Goal: Task Accomplishment & Management: Manage account settings

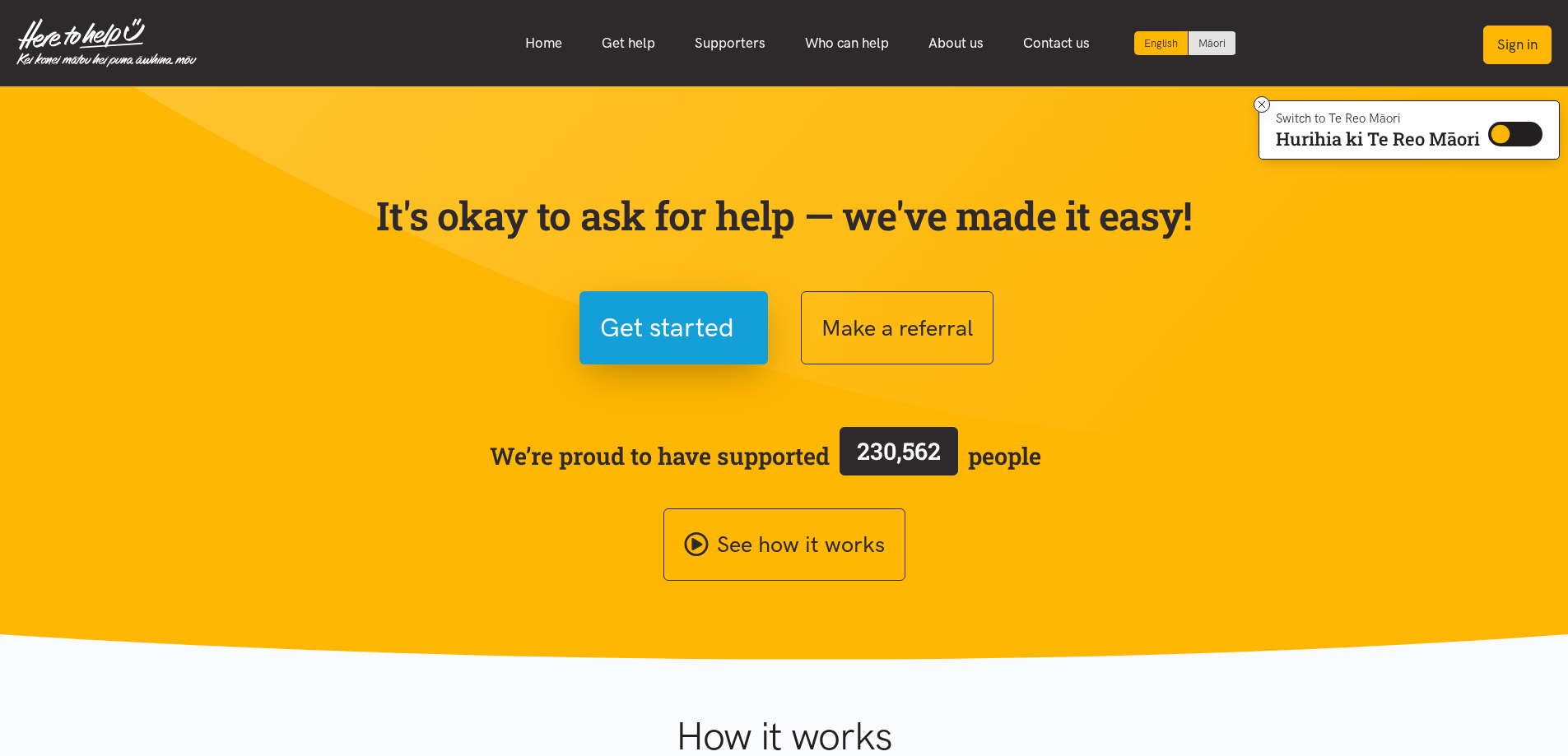
click at [1529, 46] on button "Sign in" at bounding box center [1517, 45] width 68 height 38
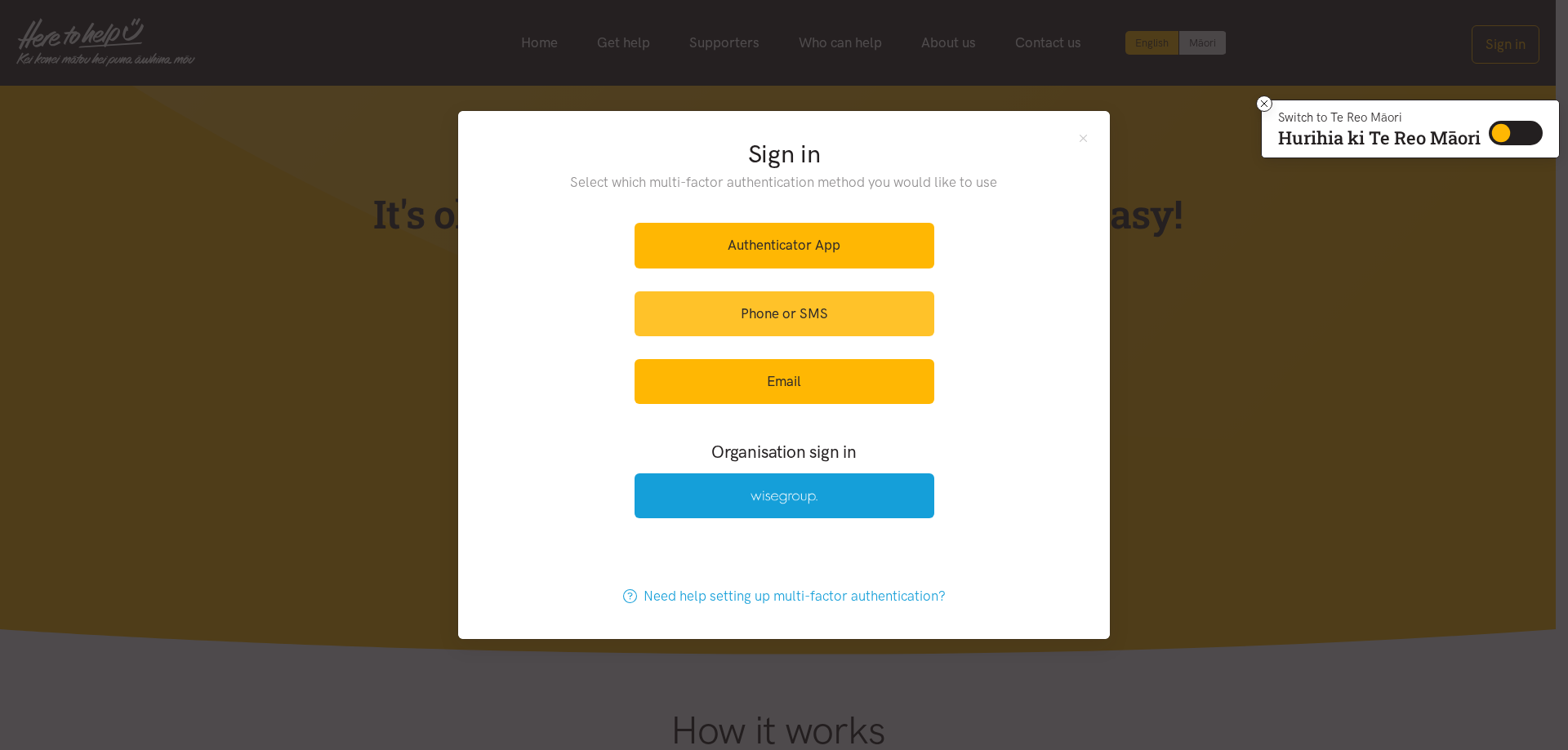
click at [741, 323] on link "Phone or SMS" at bounding box center [784, 313] width 300 height 45
click at [779, 313] on link "Phone or SMS" at bounding box center [784, 313] width 300 height 45
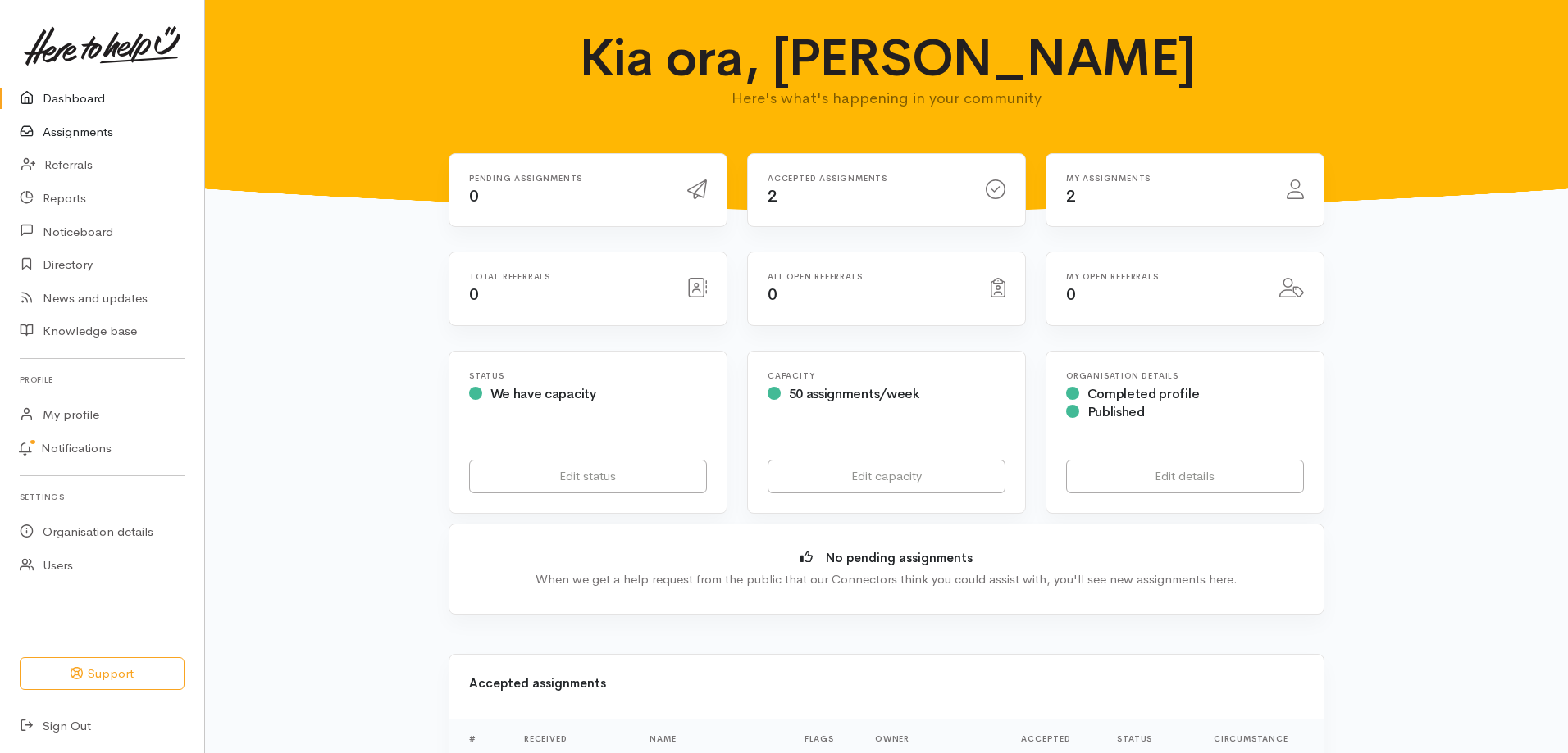
click at [95, 135] on link "Assignments" at bounding box center [102, 132] width 205 height 33
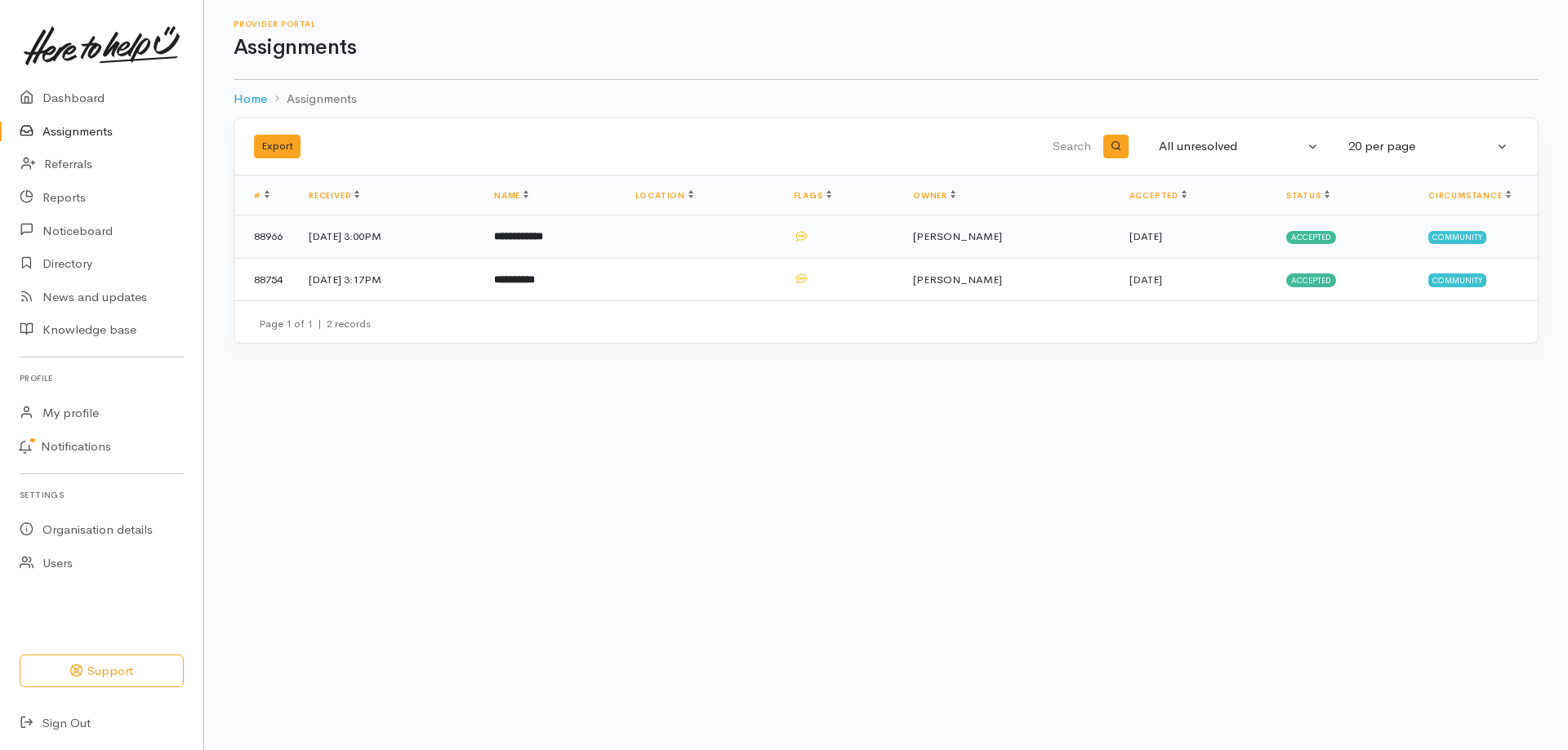
click at [365, 236] on td "18 Sep 2025, 3:00PM" at bounding box center [388, 236] width 186 height 43
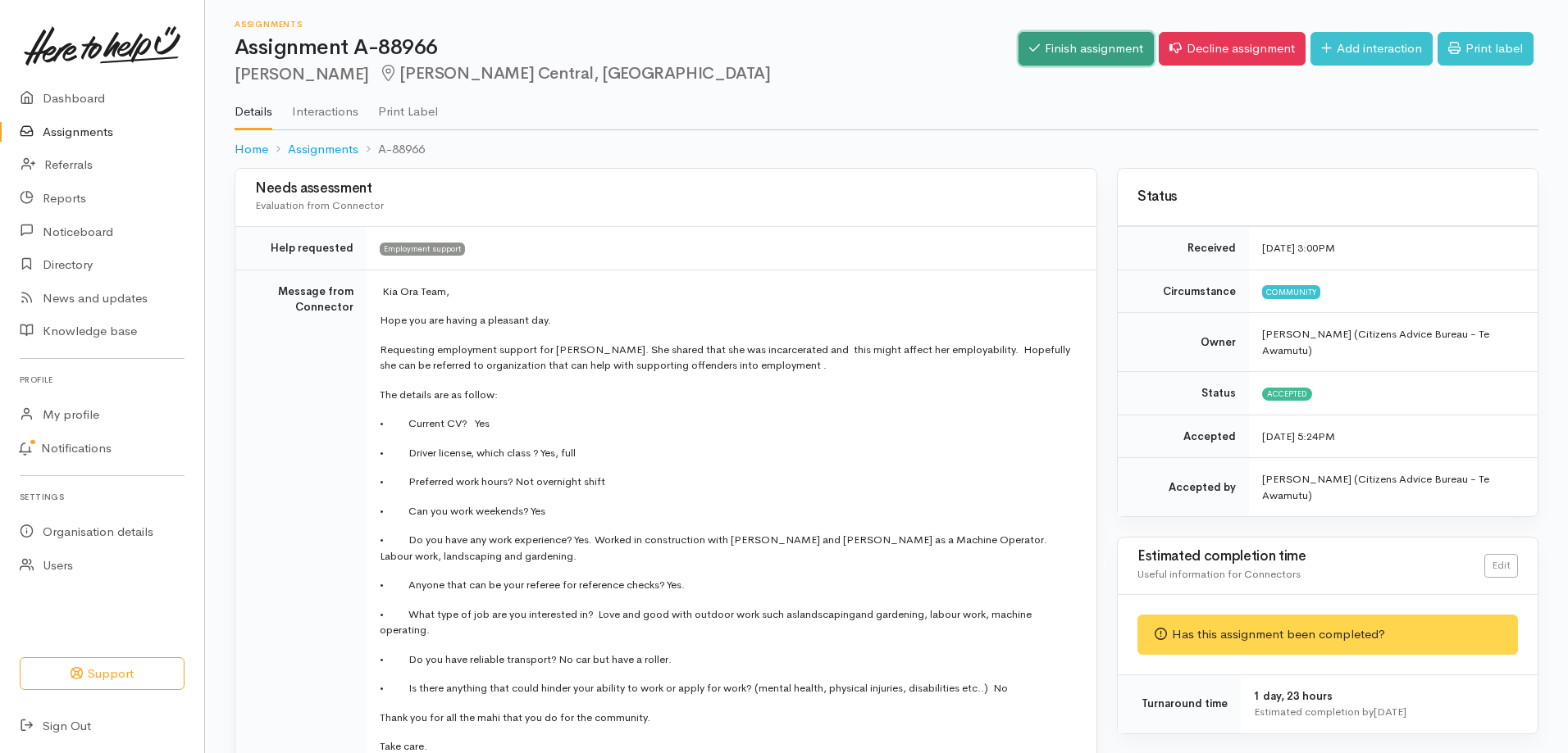
click at [1055, 58] on link "Finish assignment" at bounding box center [1086, 48] width 136 height 33
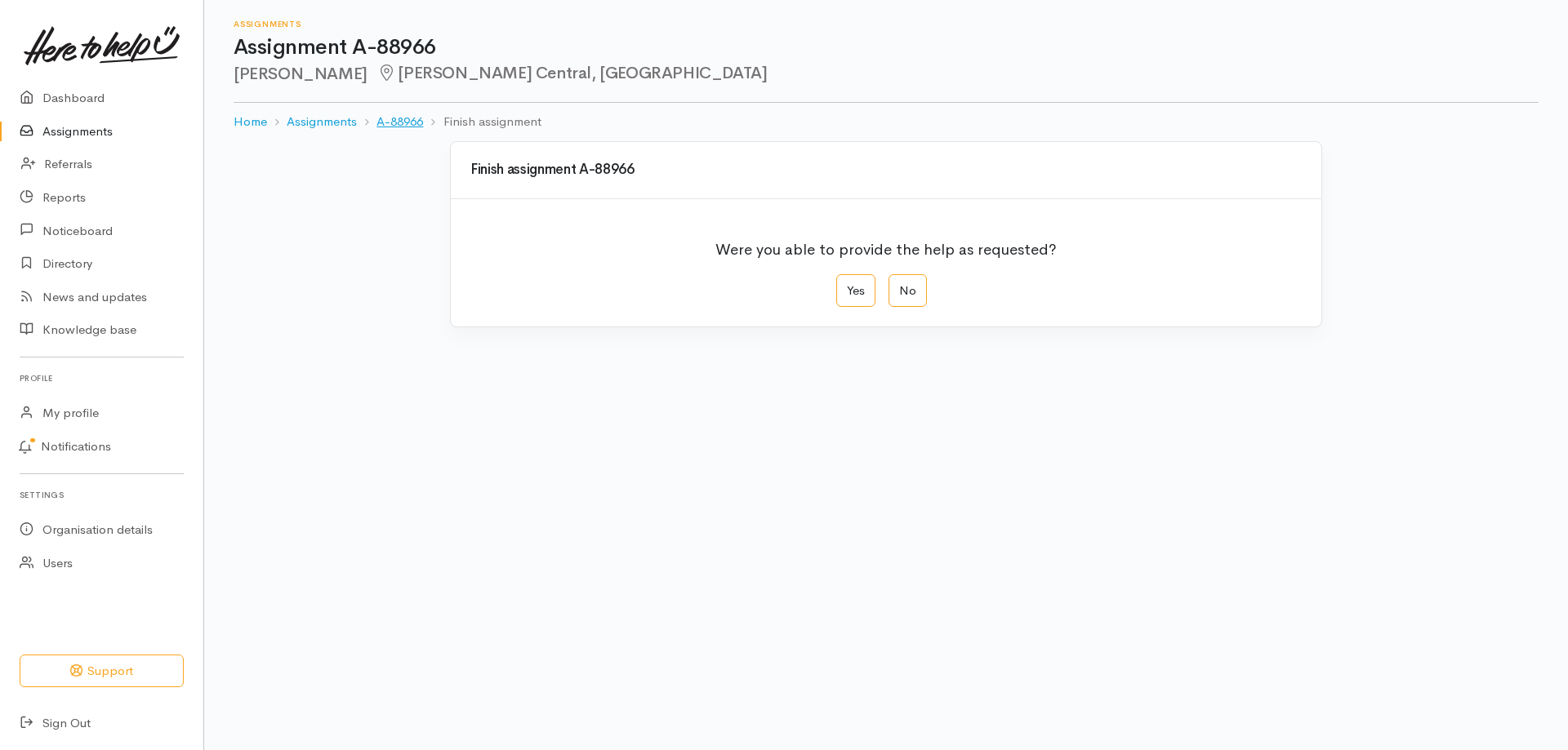
click at [406, 121] on link "A-88966" at bounding box center [399, 122] width 47 height 19
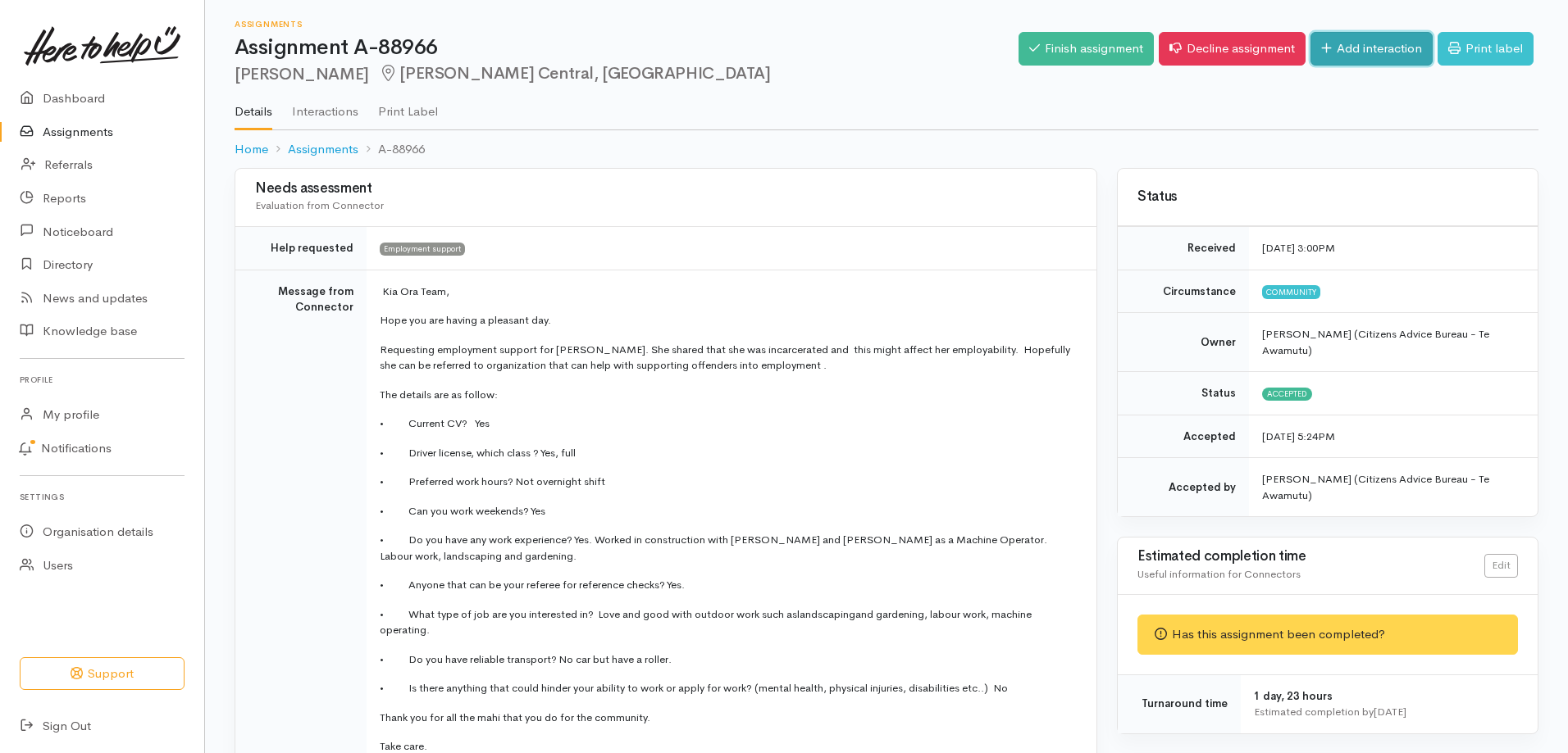
click at [1340, 41] on link "Add interaction" at bounding box center [1372, 48] width 122 height 33
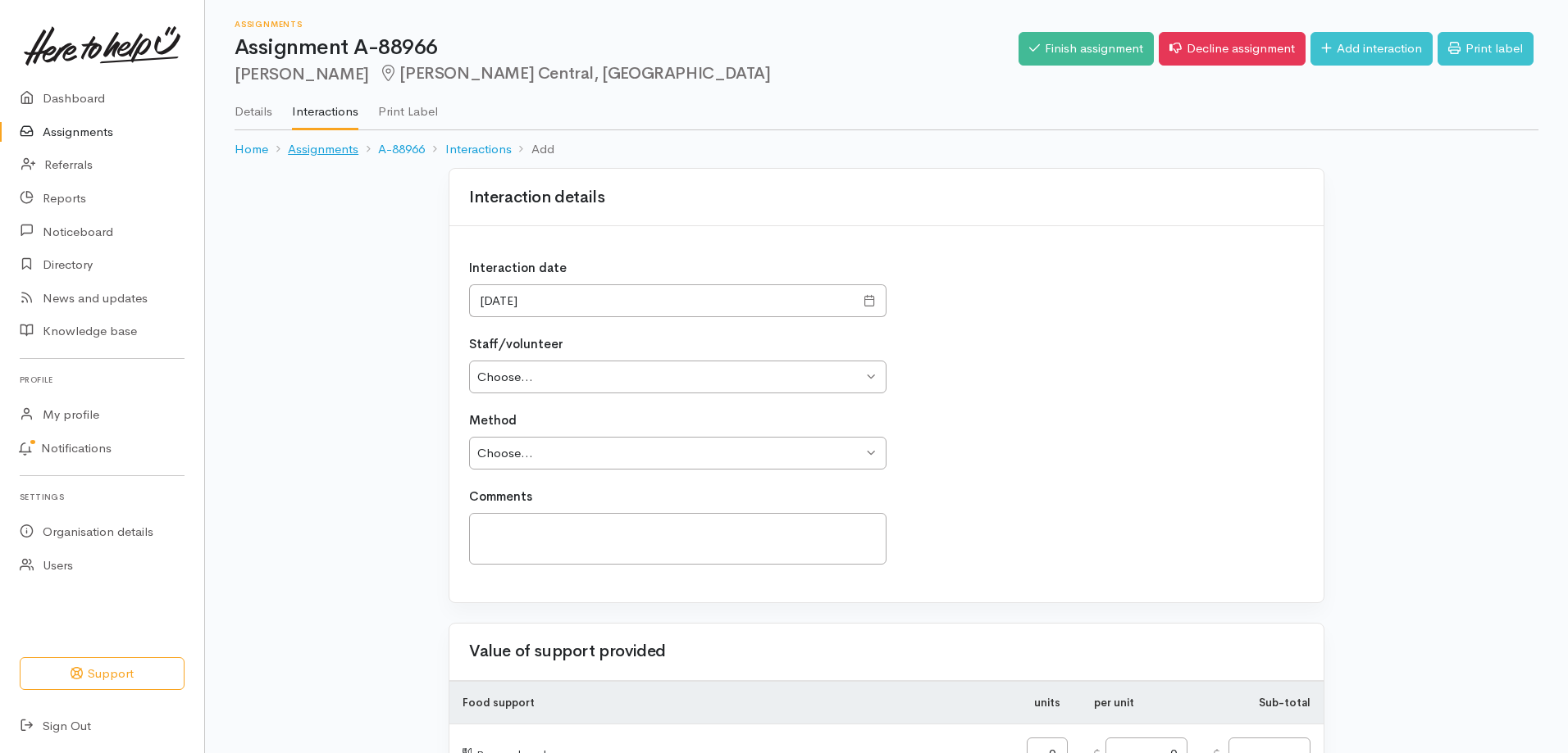
click at [303, 155] on link "Assignments" at bounding box center [323, 150] width 71 height 19
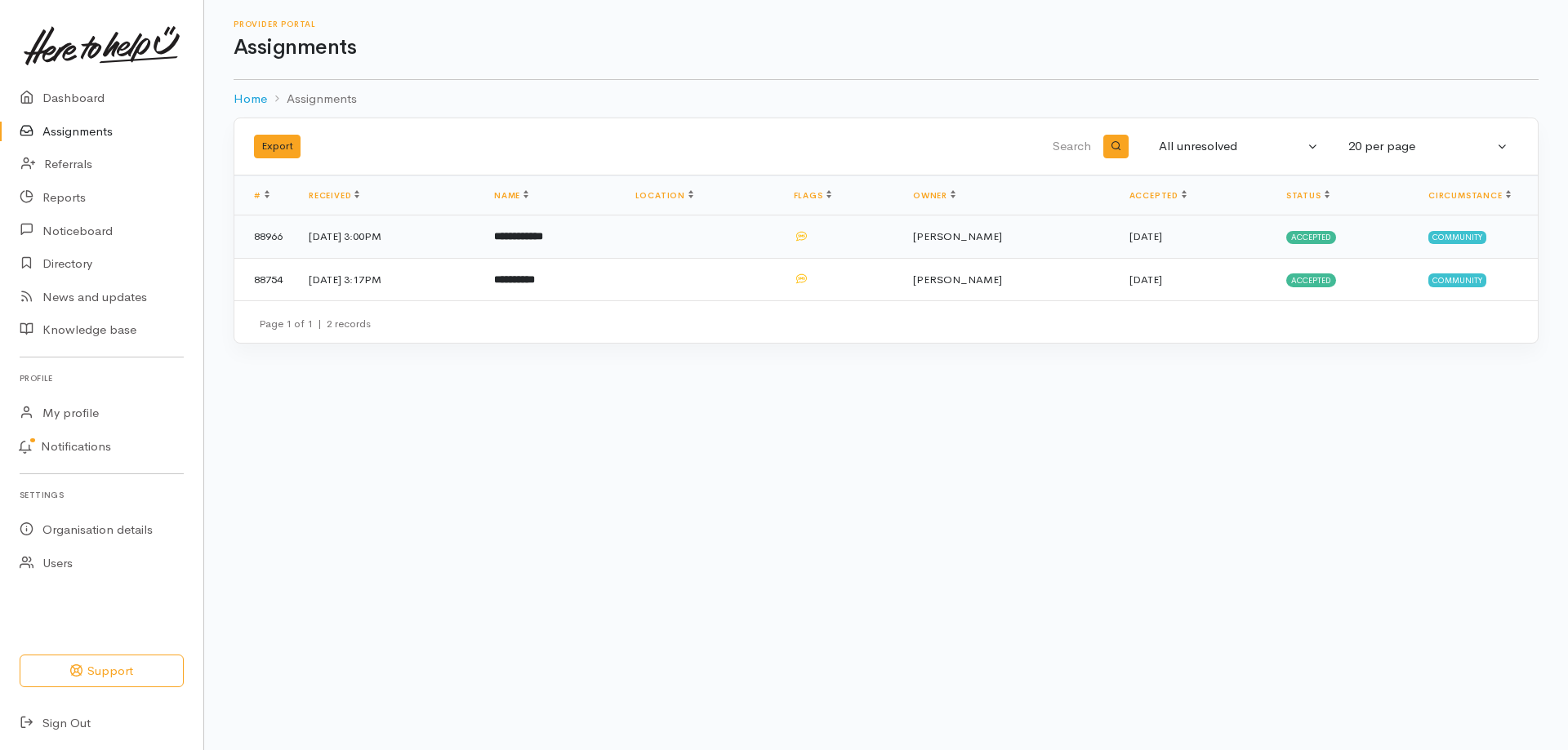
click at [385, 239] on td "[DATE] 3:00PM" at bounding box center [388, 236] width 186 height 43
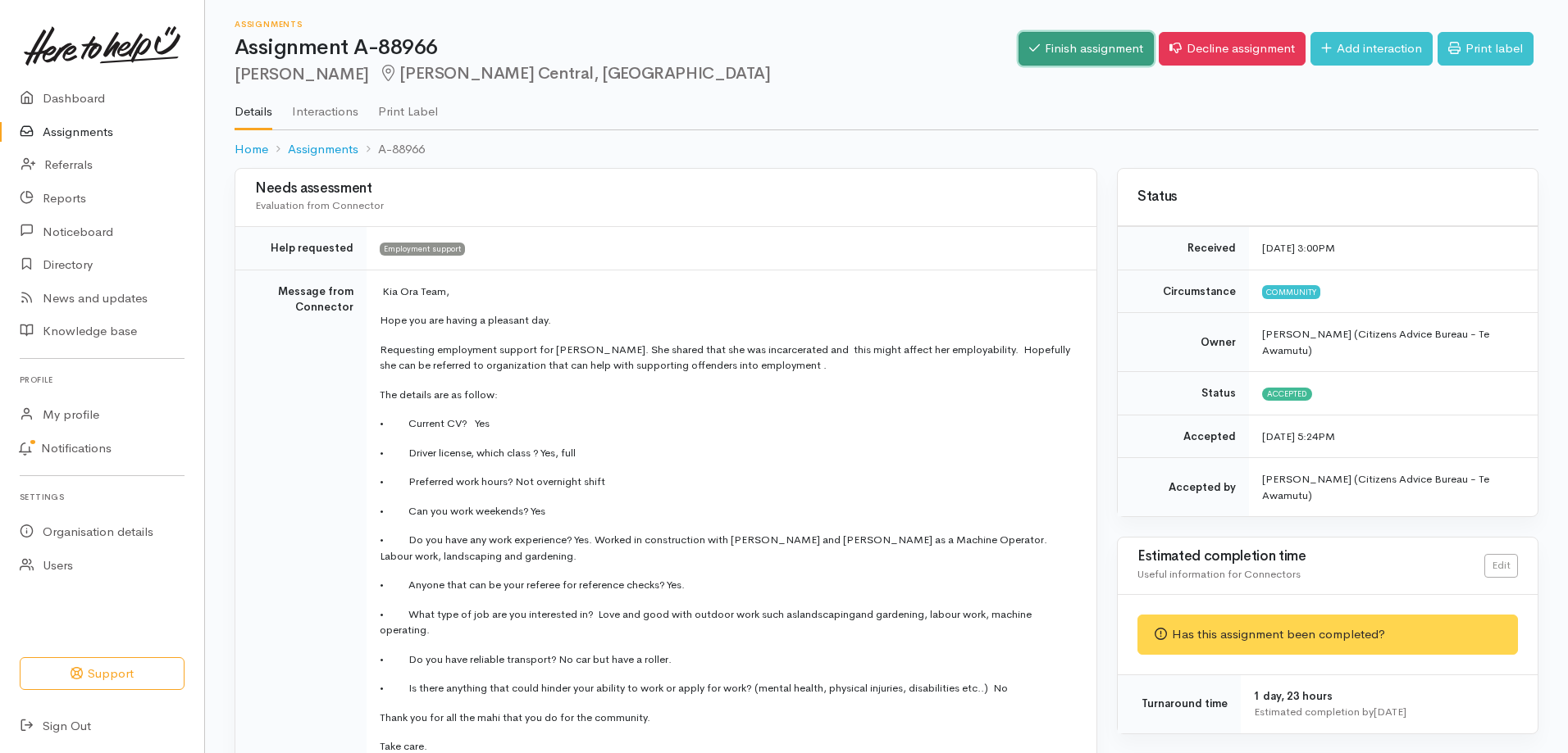
click at [1081, 49] on link "Finish assignment" at bounding box center [1086, 48] width 136 height 33
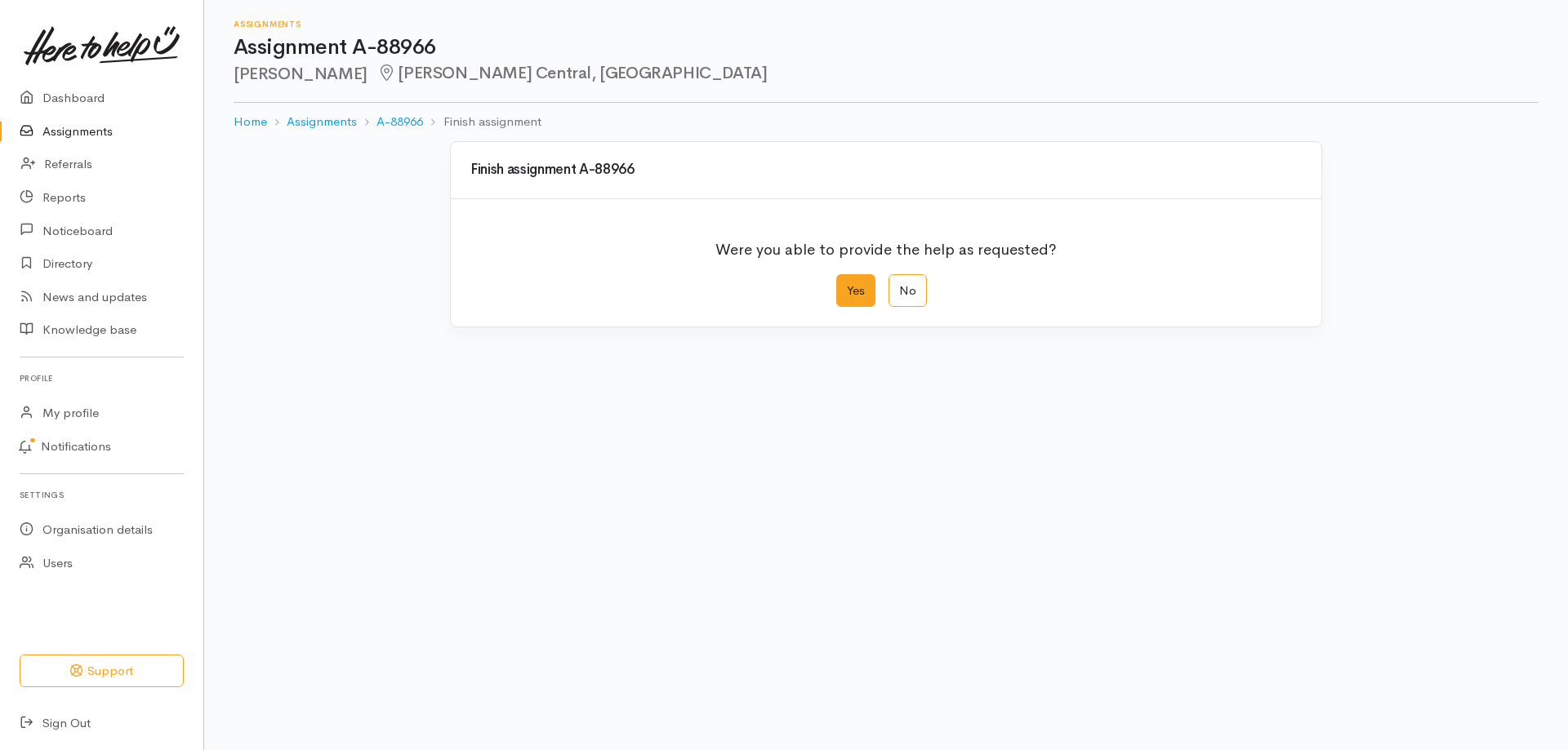
click at [869, 296] on label "Yes" at bounding box center [855, 290] width 39 height 33
click at [846, 285] on input "Yes" at bounding box center [841, 279] width 10 height 10
radio input "true"
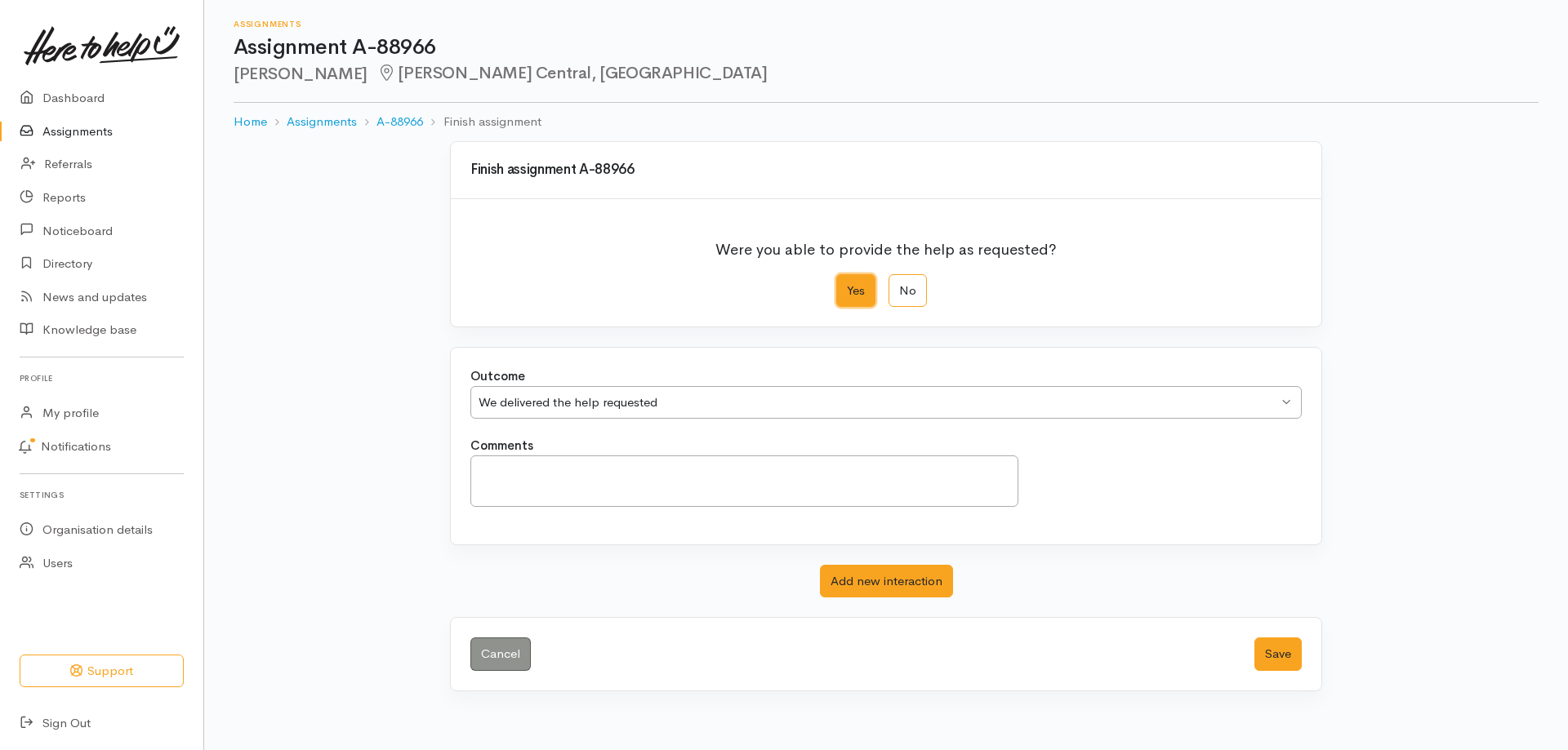
click at [605, 402] on div "We delivered the help requested" at bounding box center [879, 403] width 800 height 19
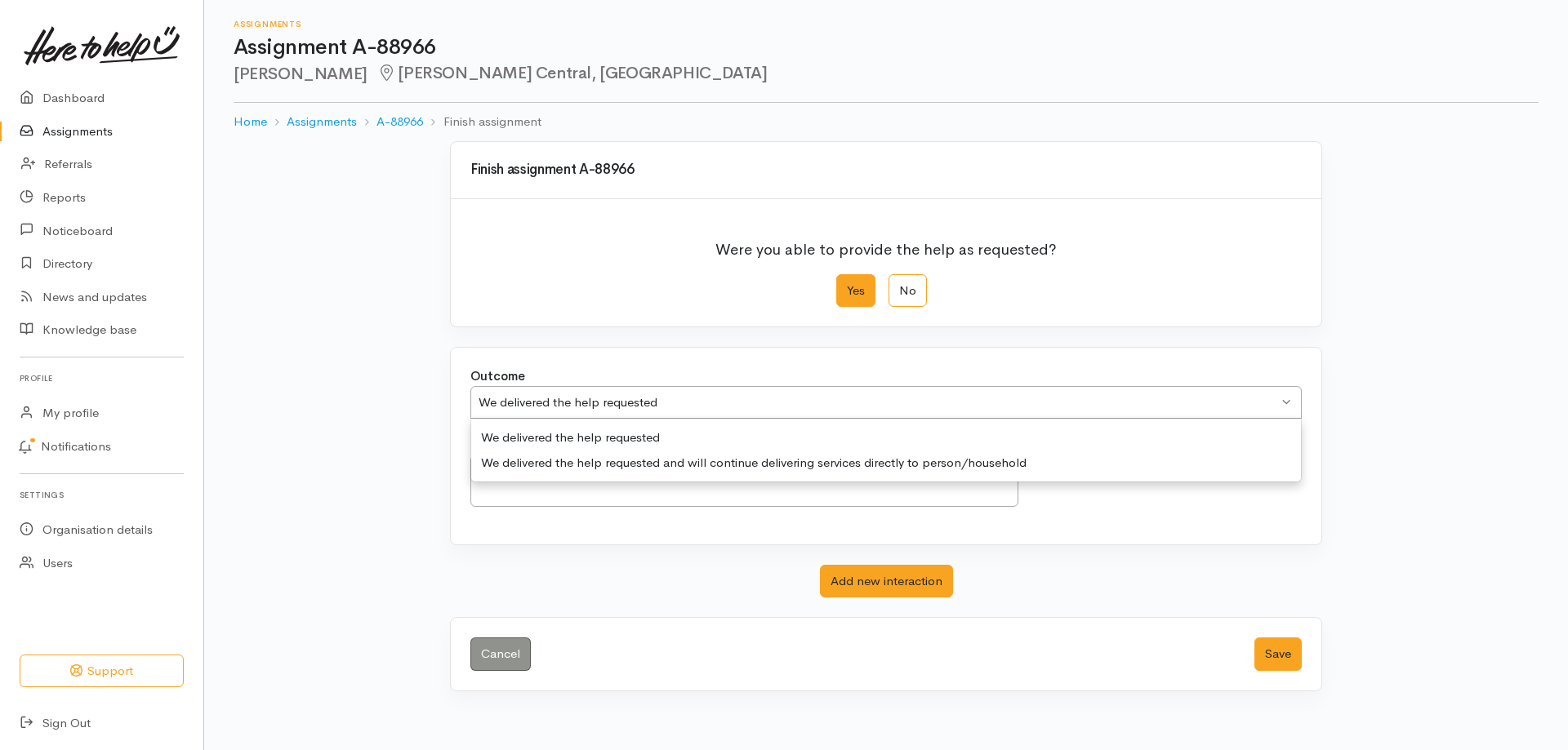
click at [570, 434] on div "Outcome We delivered the help requested We delivered the help requested We deli…" at bounding box center [886, 402] width 851 height 69
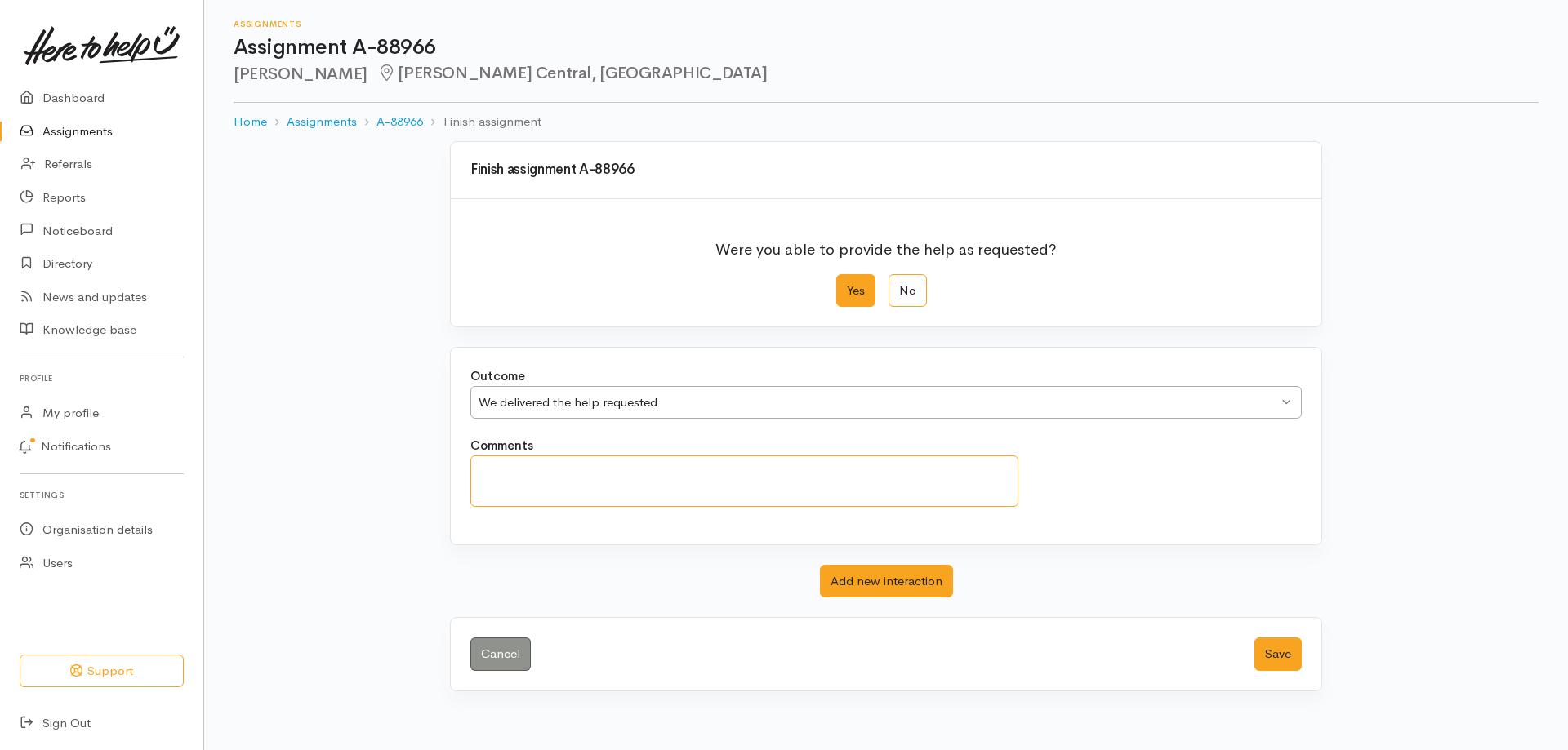
click at [544, 466] on textarea "Comments" at bounding box center [744, 482] width 548 height 51
drag, startPoint x: 764, startPoint y: 474, endPoint x: 754, endPoint y: 468, distance: 11.7
click at [754, 468] on textarea "We have tried to contact this client a number of yimes via text and" at bounding box center [744, 482] width 548 height 51
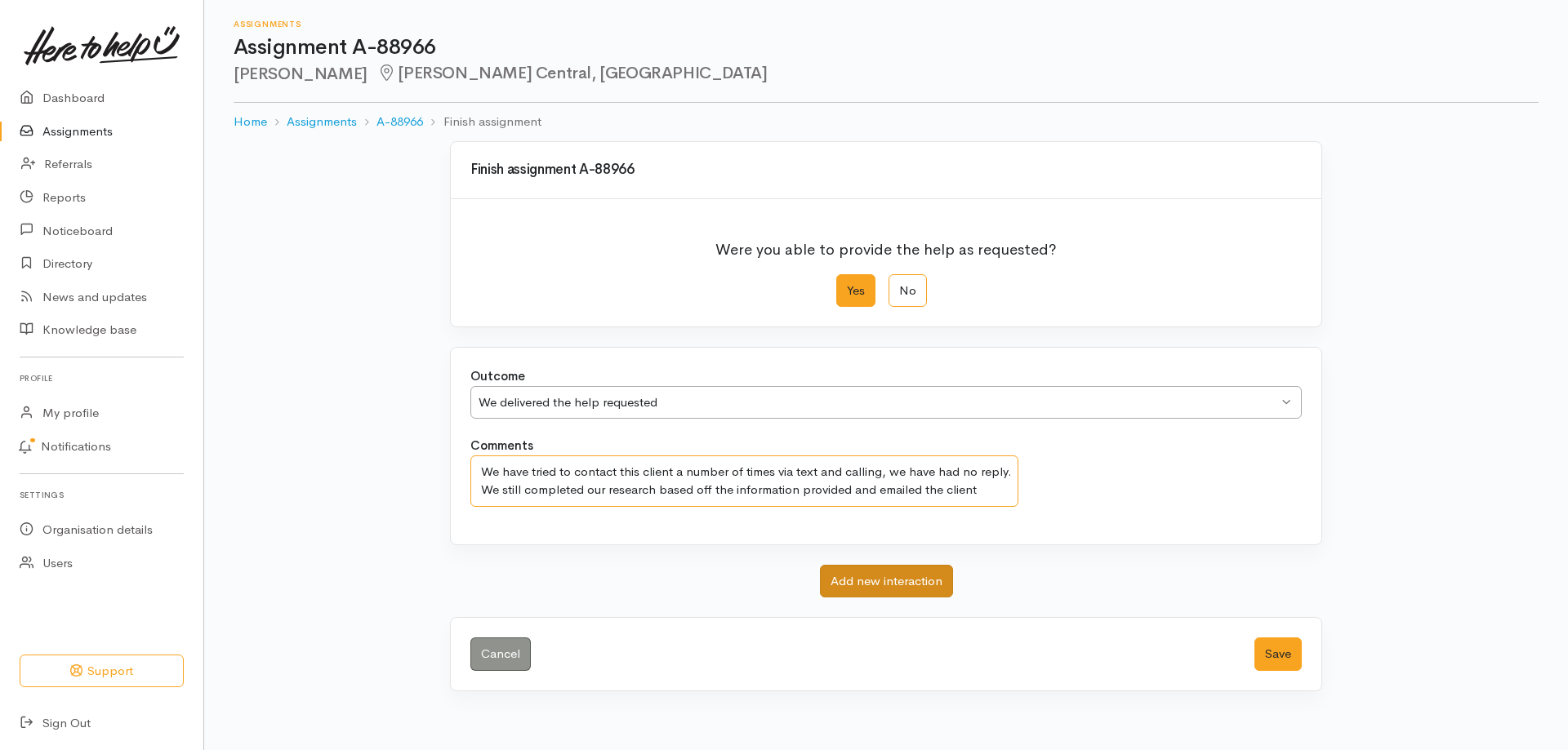
type textarea "We have tried to contact this client a number of times via text and calling, we…"
click at [898, 577] on button "Add new interaction" at bounding box center [886, 582] width 133 height 33
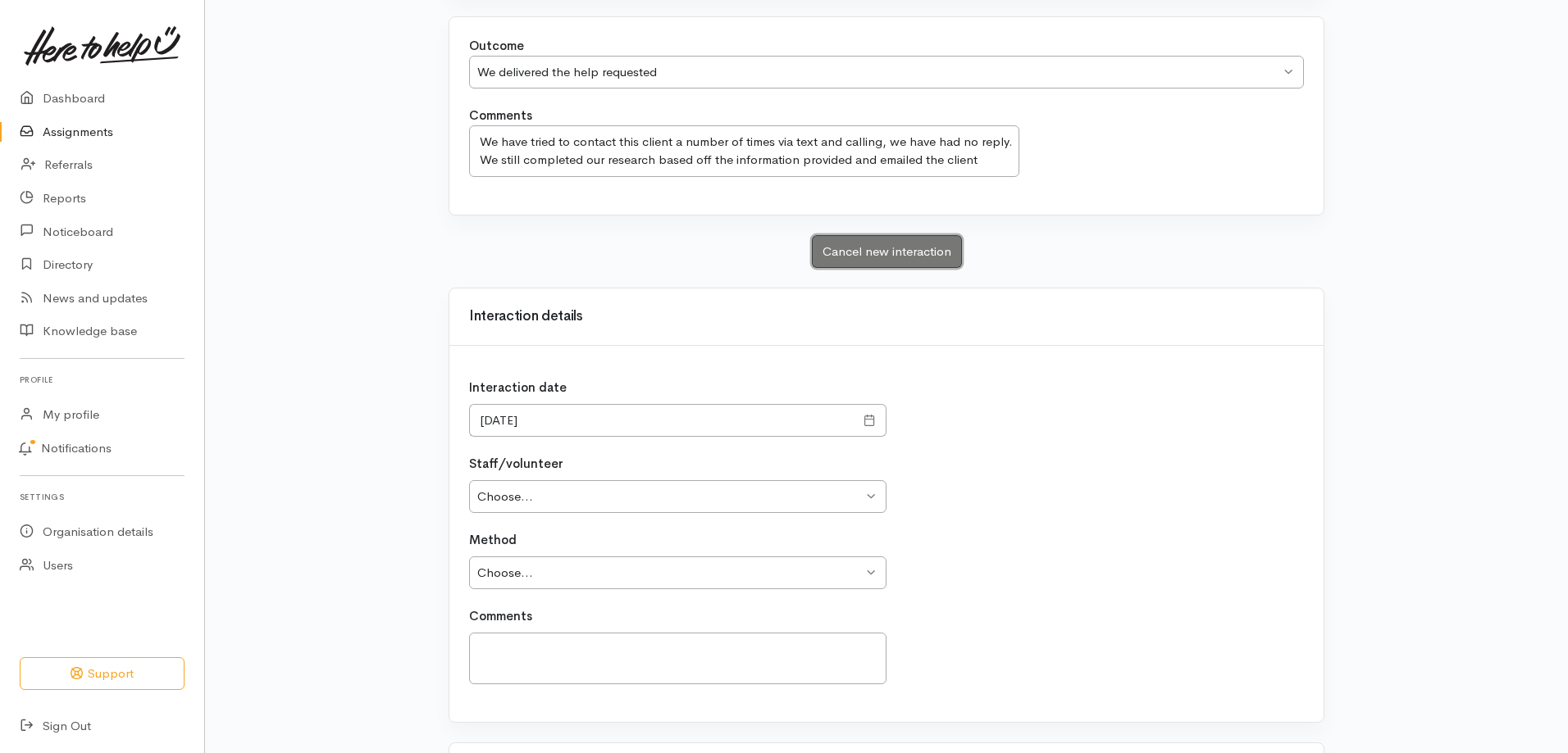
scroll to position [279, 0]
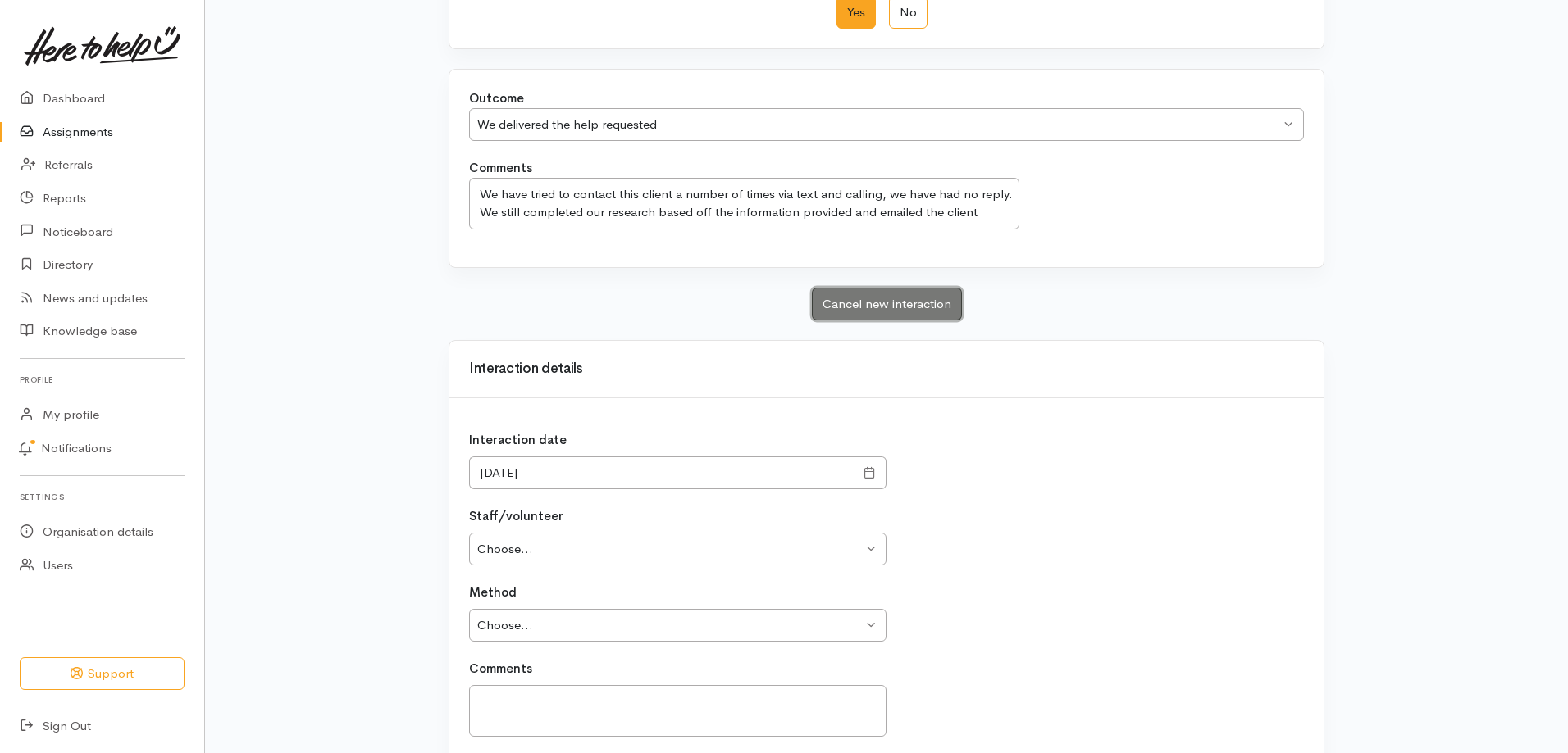
click at [843, 304] on button "Cancel new interaction" at bounding box center [886, 304] width 150 height 33
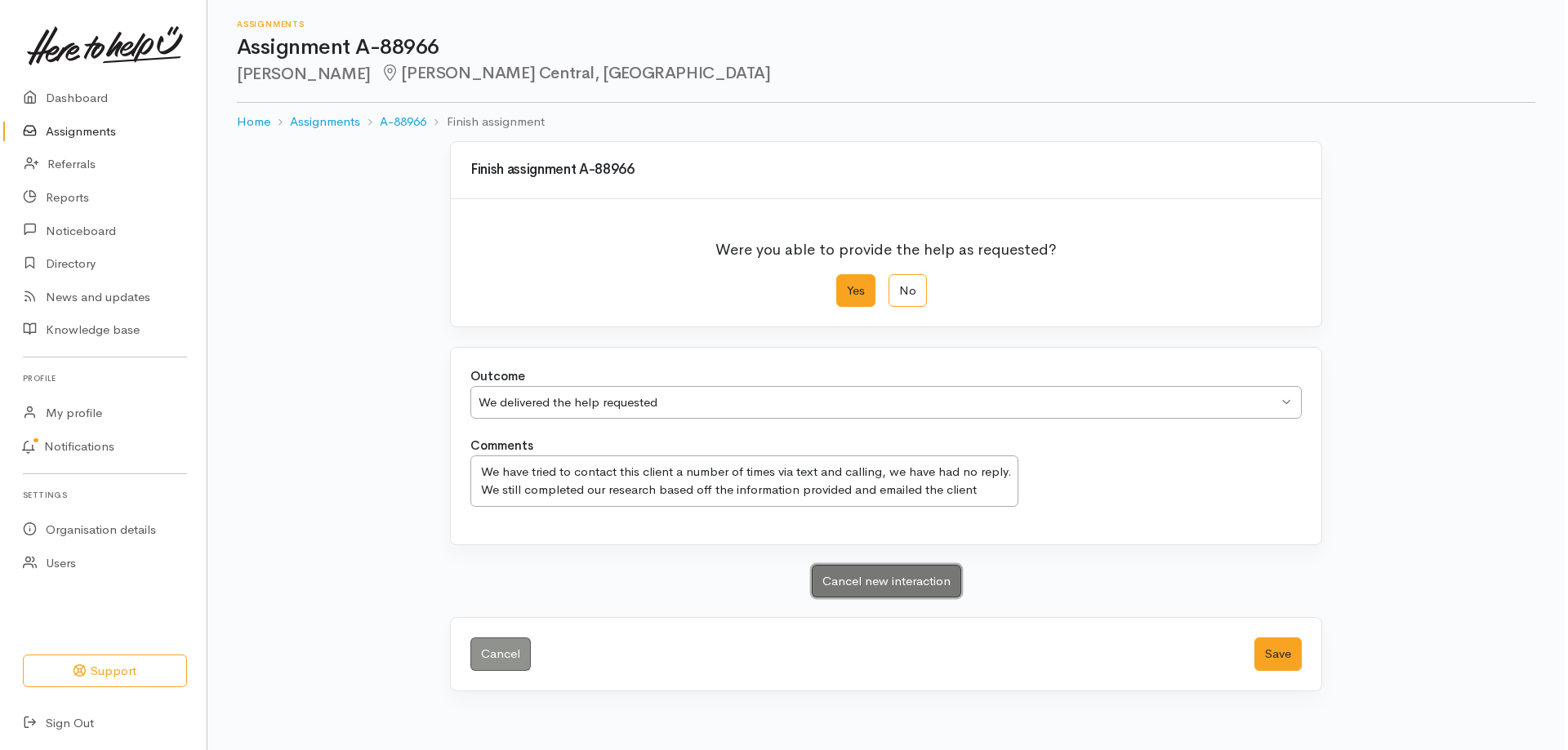
scroll to position [0, 0]
click at [1283, 652] on button "Save" at bounding box center [1279, 654] width 48 height 33
